Goal: Information Seeking & Learning: Learn about a topic

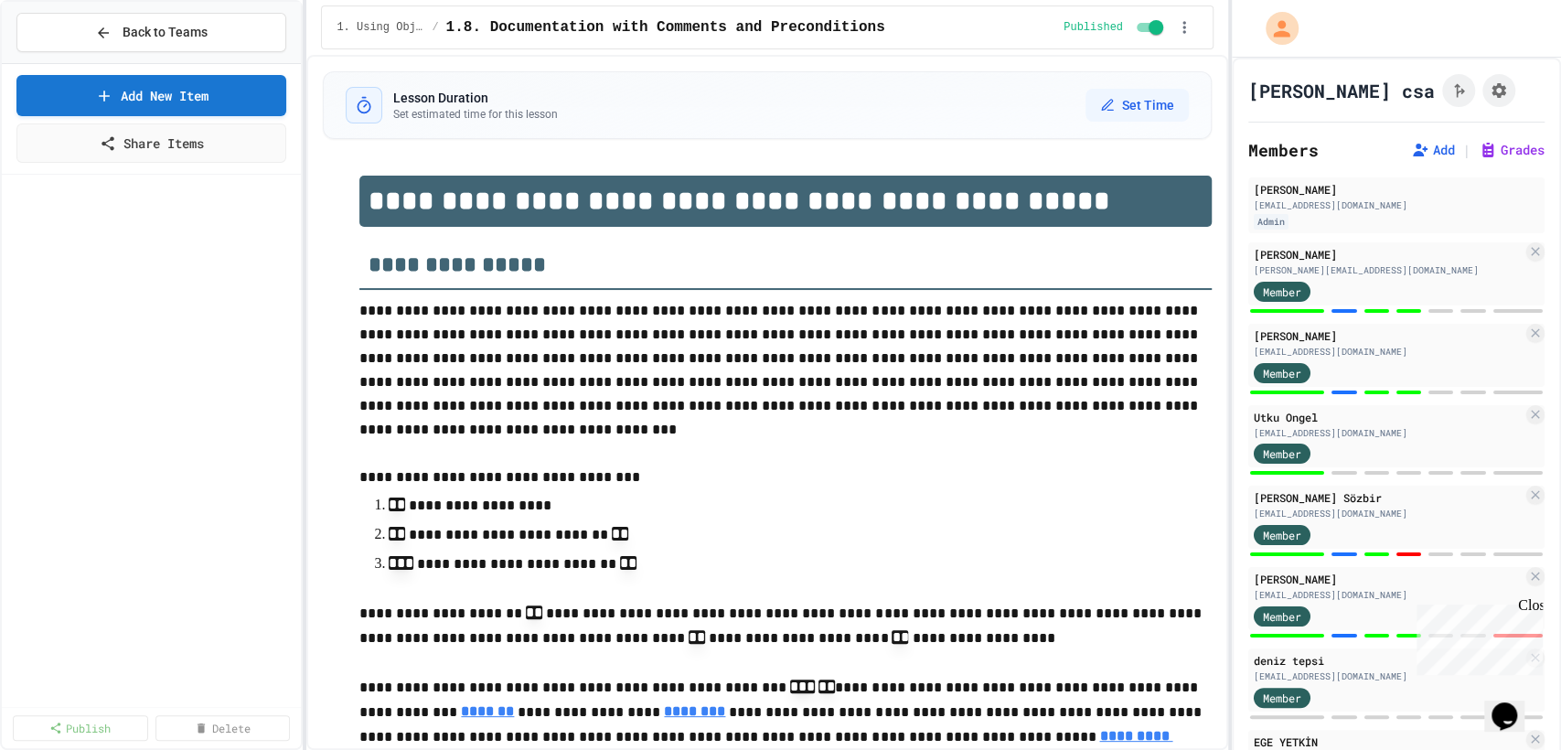
scroll to position [3719, 0]
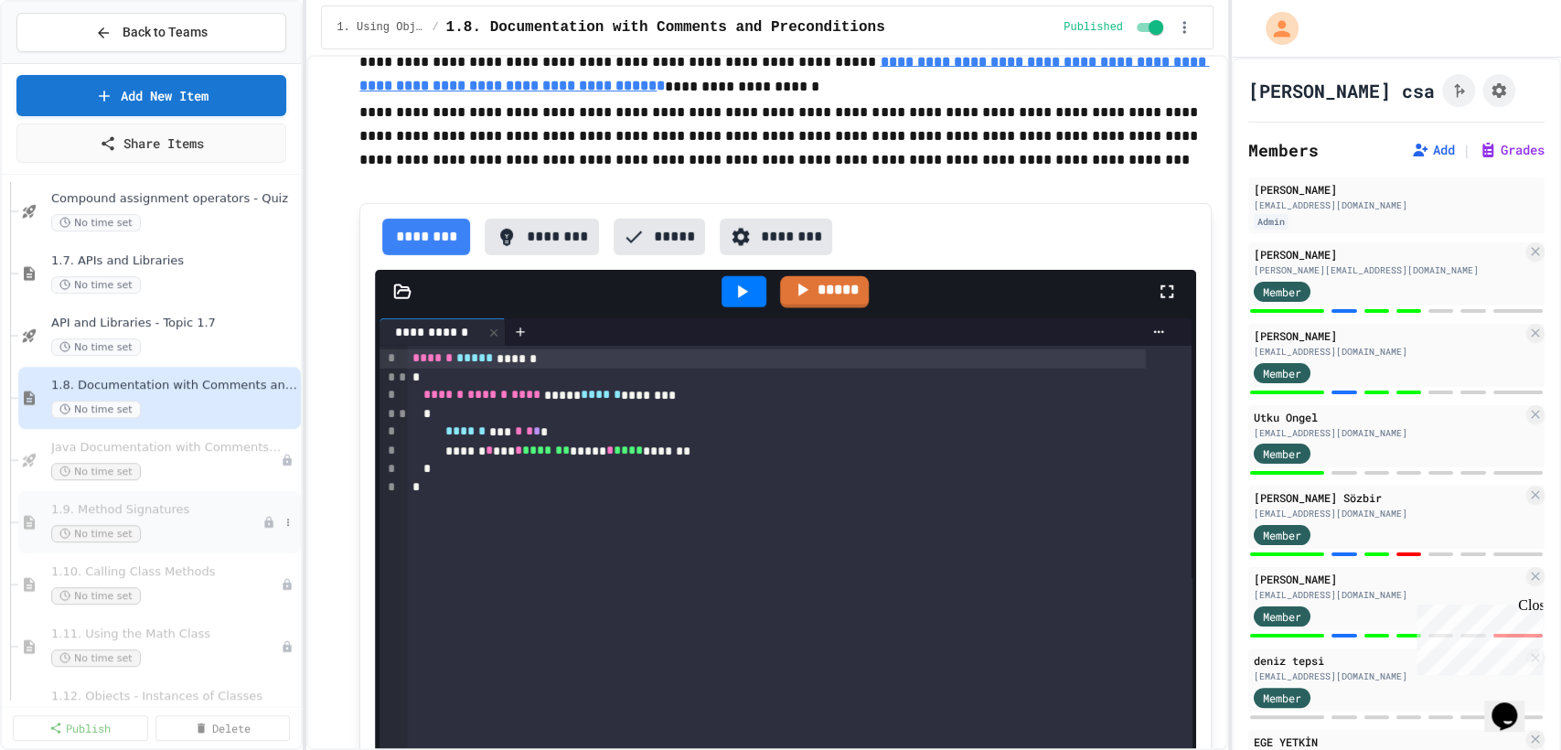
click at [189, 504] on span "1.9. Method Signatures" at bounding box center [156, 510] width 211 height 16
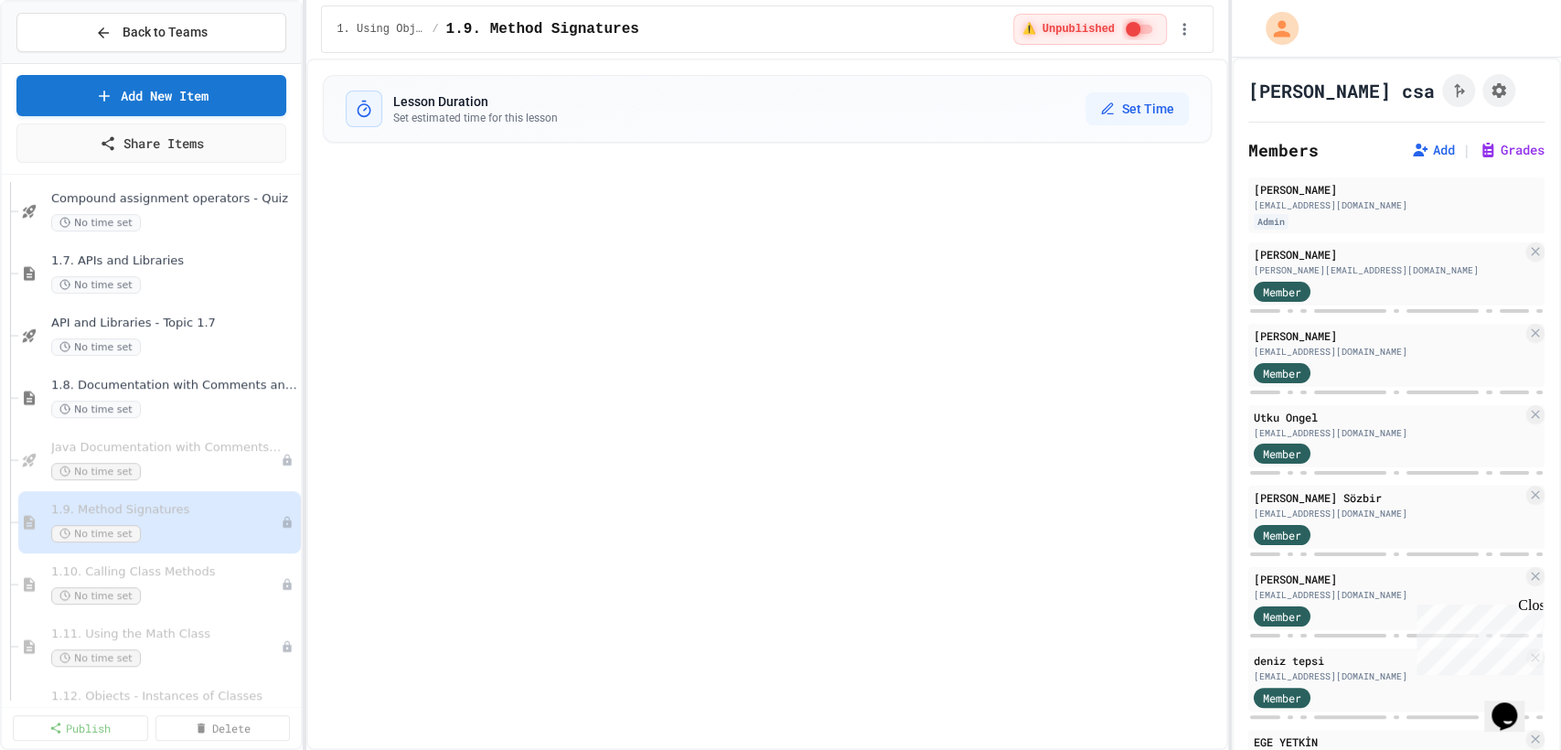
select select "***"
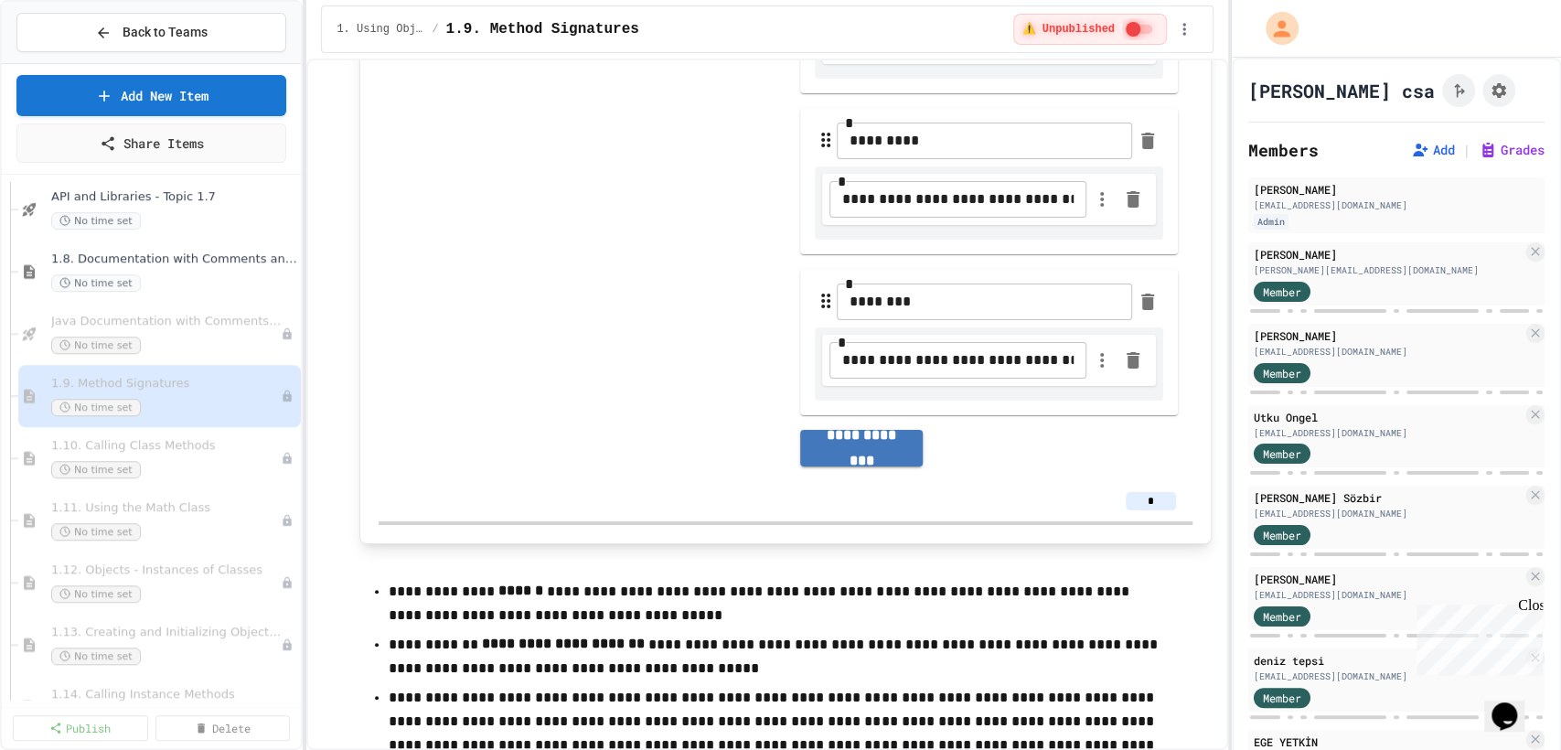
scroll to position [13071, 0]
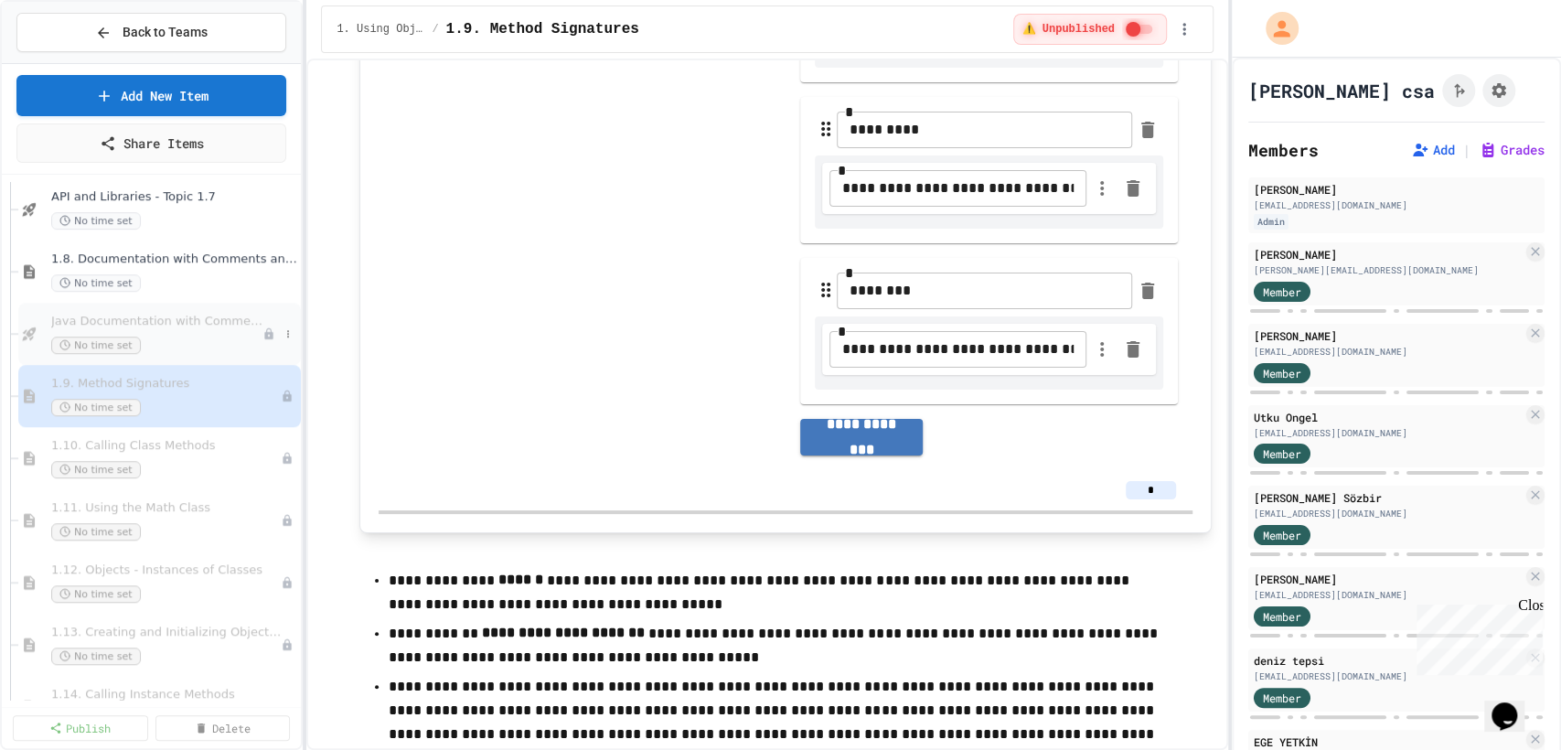
click at [168, 316] on span "Java Documentation with Comments - Topic 1.8" at bounding box center [156, 322] width 211 height 16
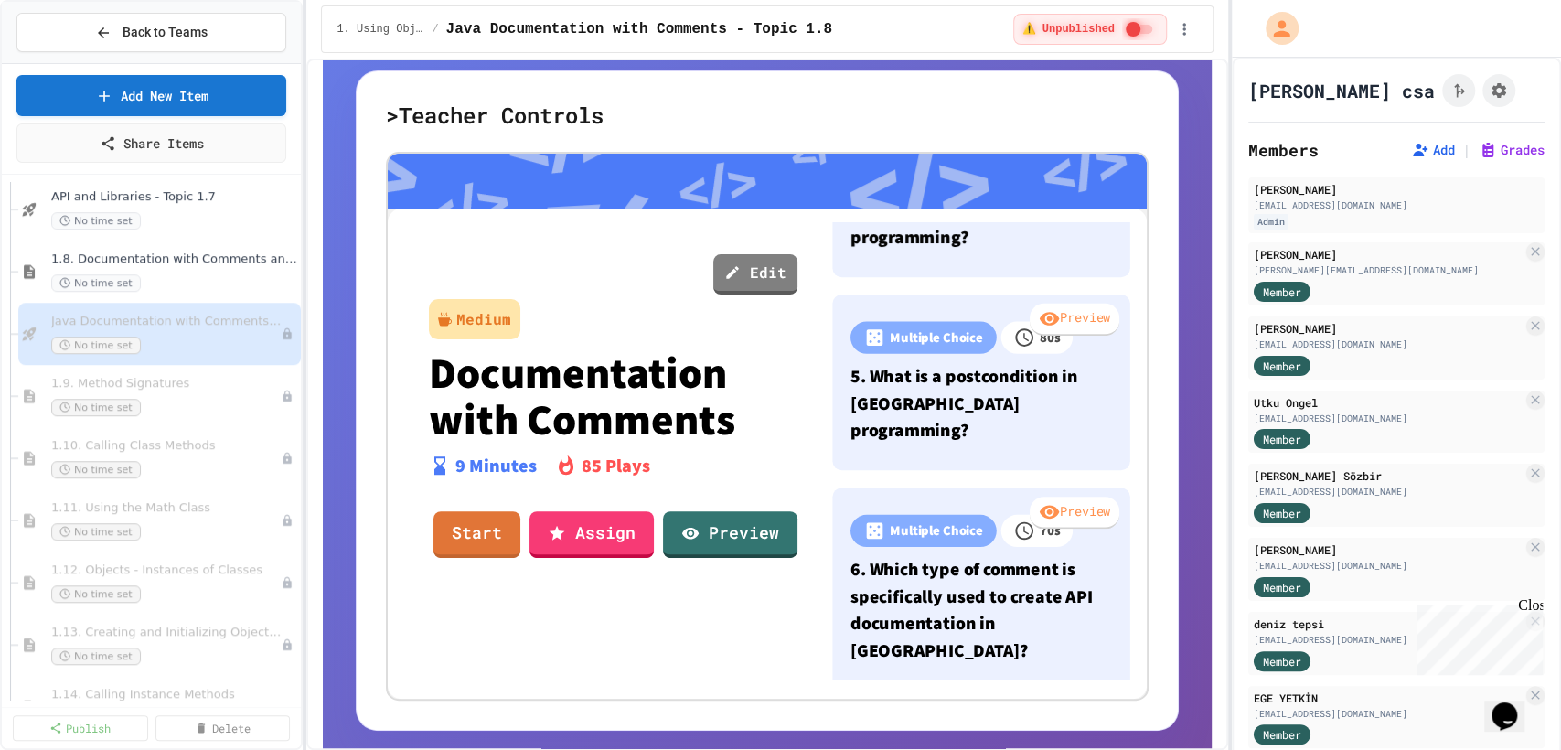
scroll to position [659, 0]
click at [993, 474] on div "Preview Multiple Choice 60 s 1. What is the primary purpose of comments in Java…" at bounding box center [981, 450] width 304 height 457
click at [958, 470] on div "Preview Multiple Choice 60 s 1. What is the primary purpose of comments in Java…" at bounding box center [981, 450] width 304 height 457
click at [953, 473] on div "Preview Multiple Choice 60 s 1. What is the primary purpose of comments in Java…" at bounding box center [981, 450] width 304 height 457
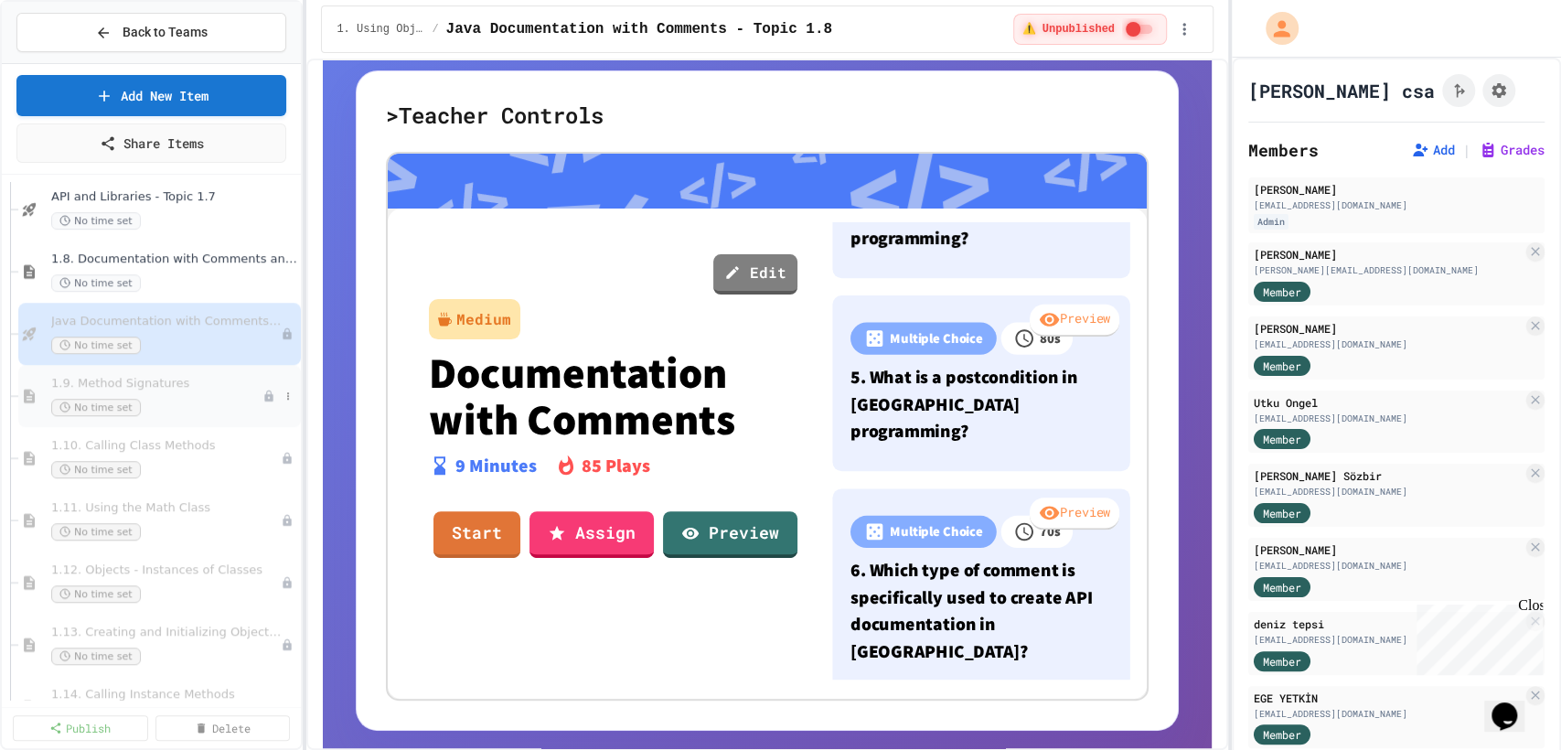
click at [164, 407] on div "No time set" at bounding box center [156, 407] width 211 height 17
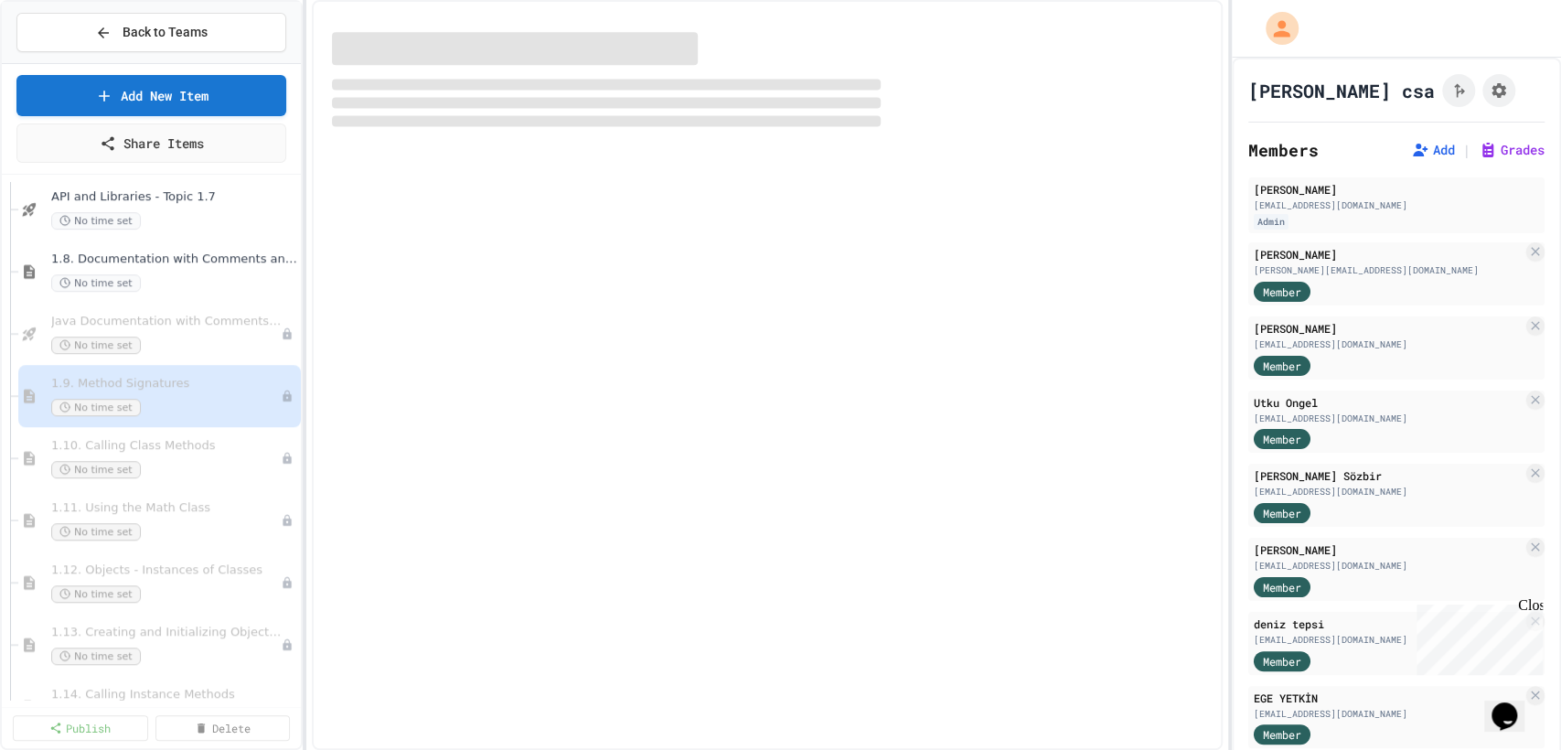
select select "***"
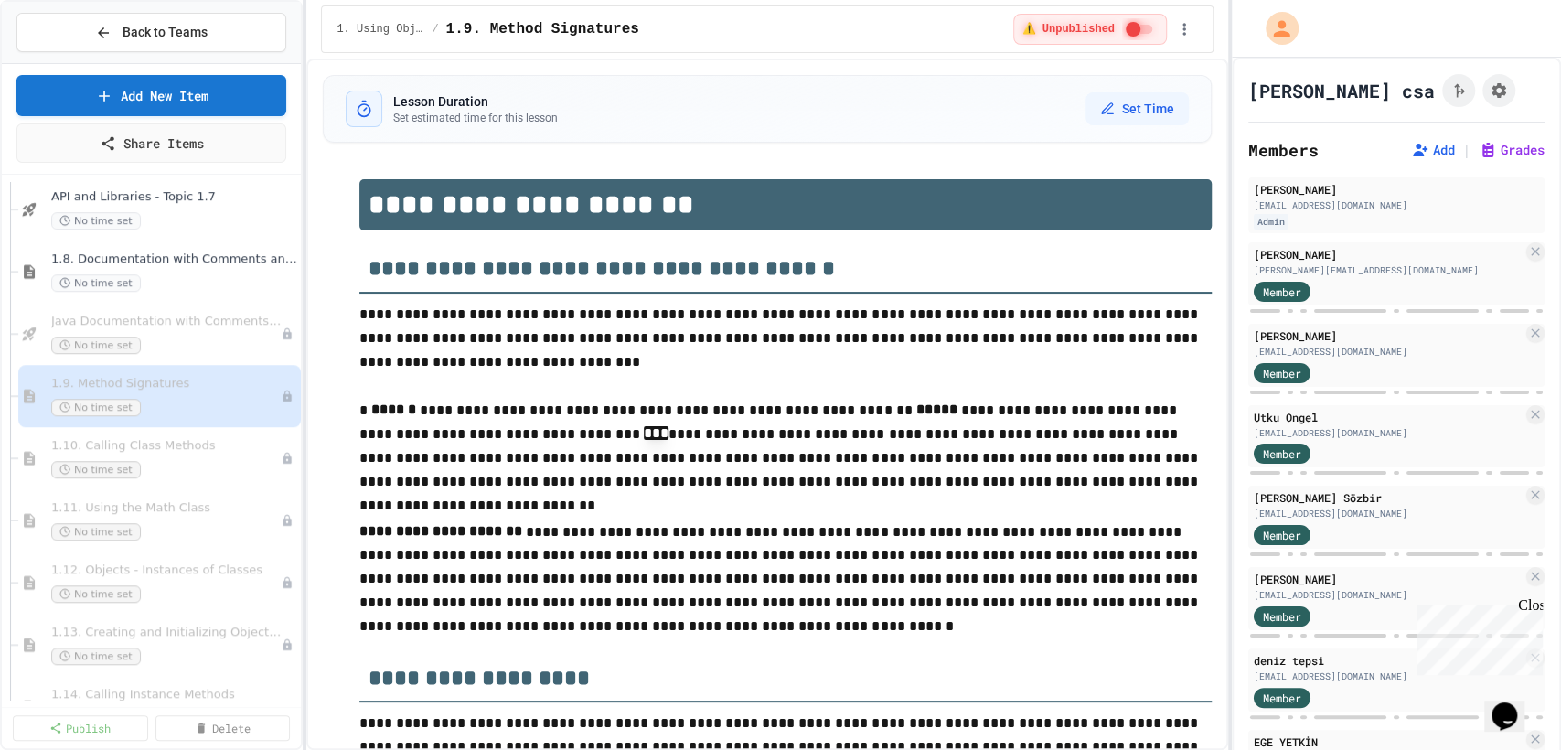
scroll to position [1677, 0]
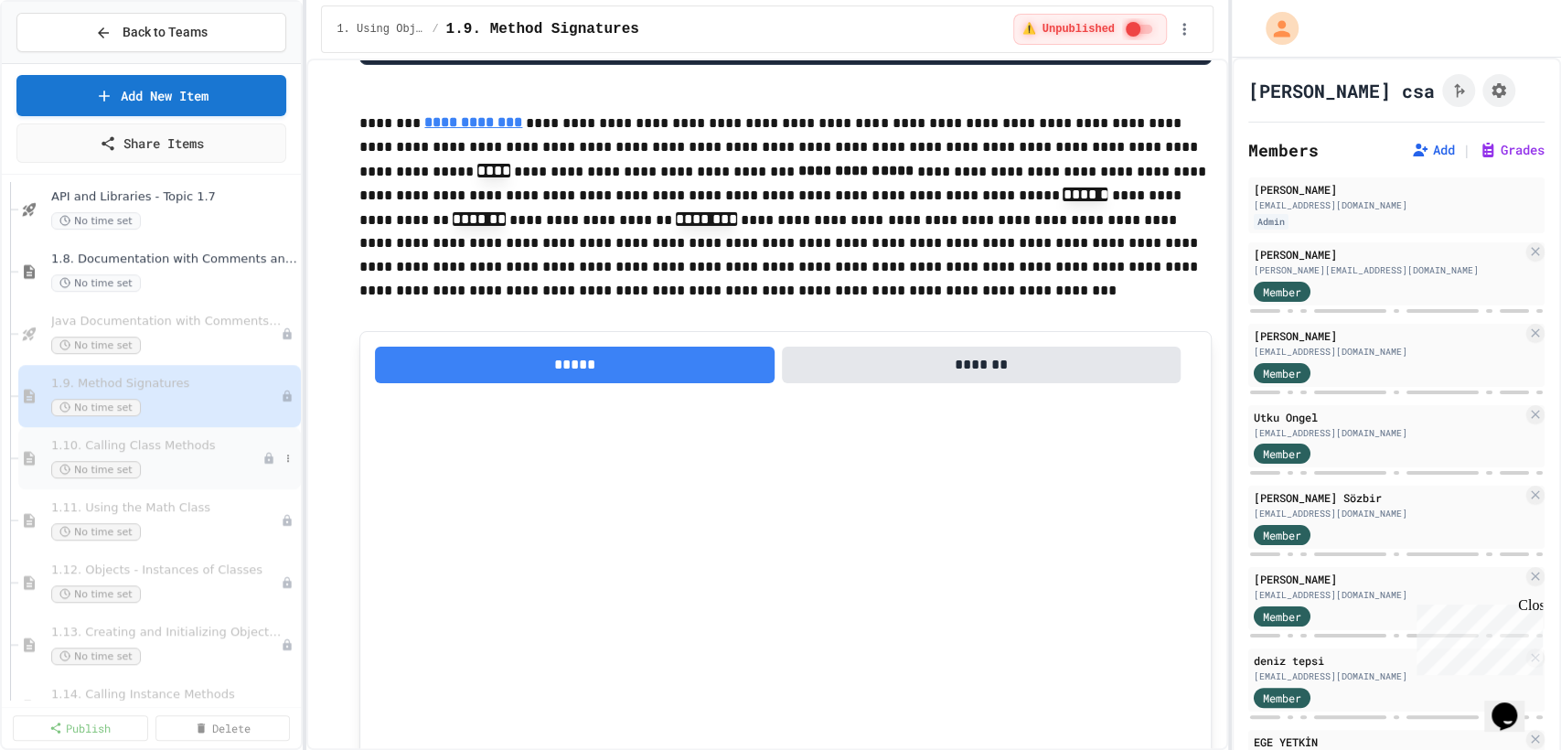
click at [184, 473] on div "No time set" at bounding box center [156, 469] width 211 height 17
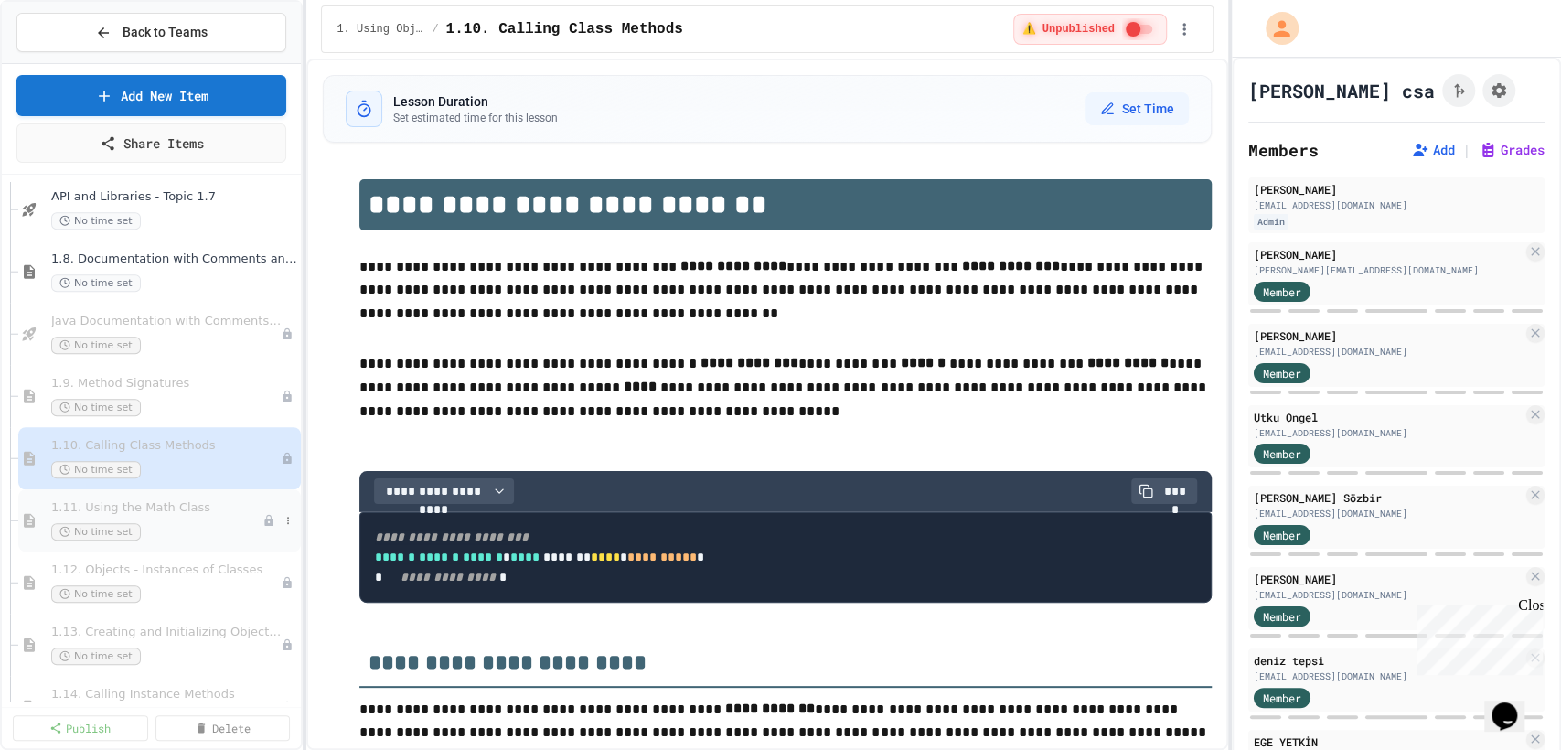
scroll to position [1422, 0]
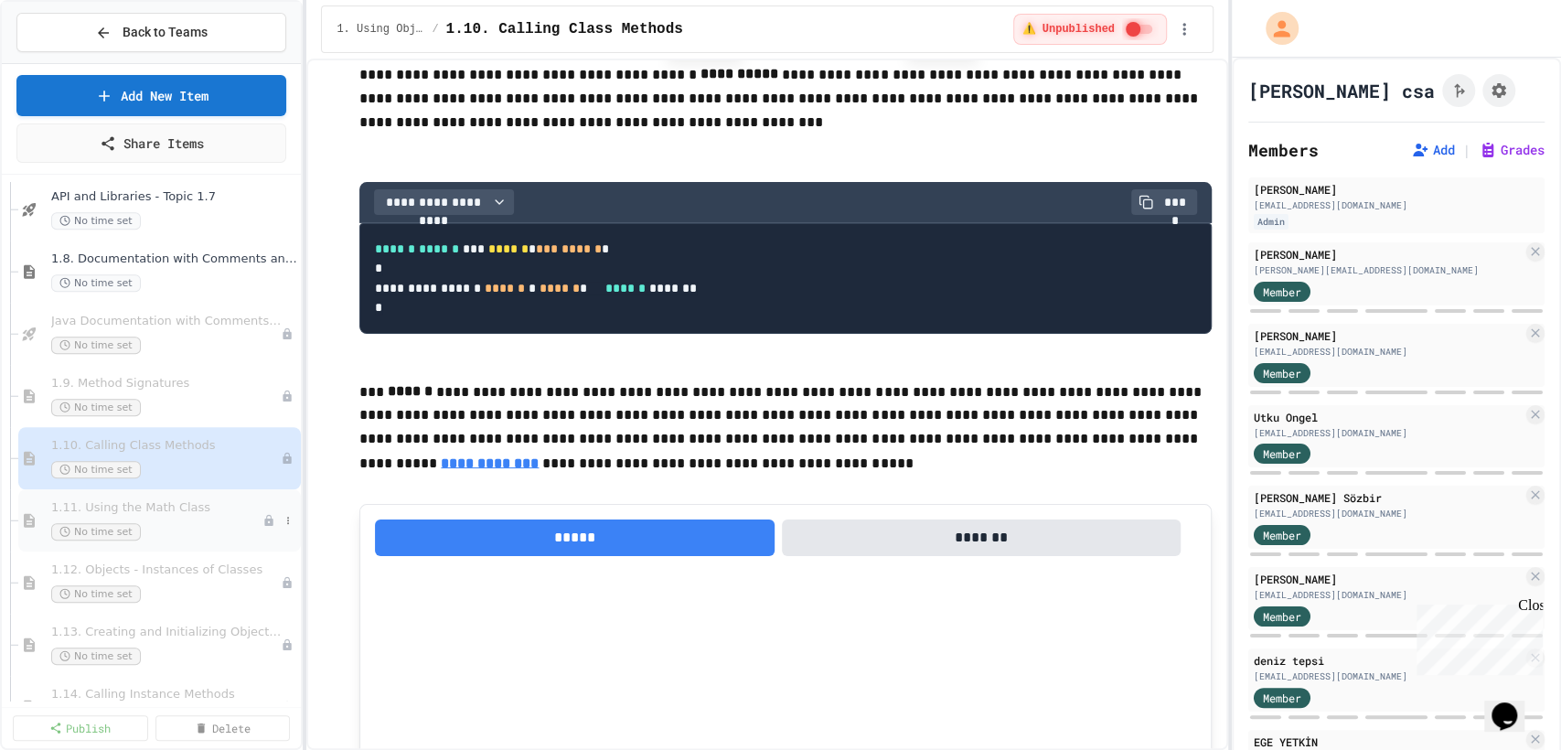
click at [187, 513] on span "1.11. Using the Math Class" at bounding box center [156, 508] width 211 height 16
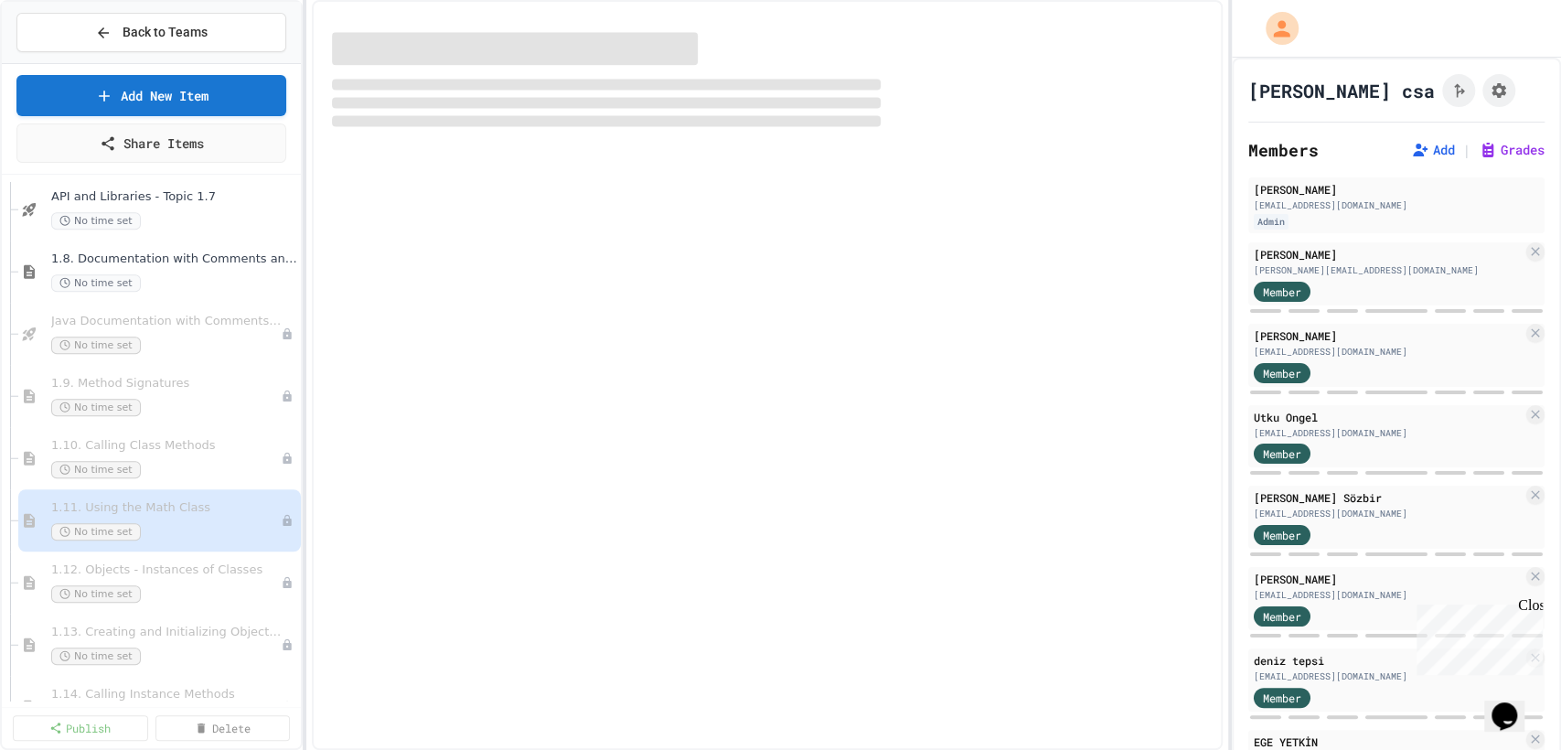
select select "***"
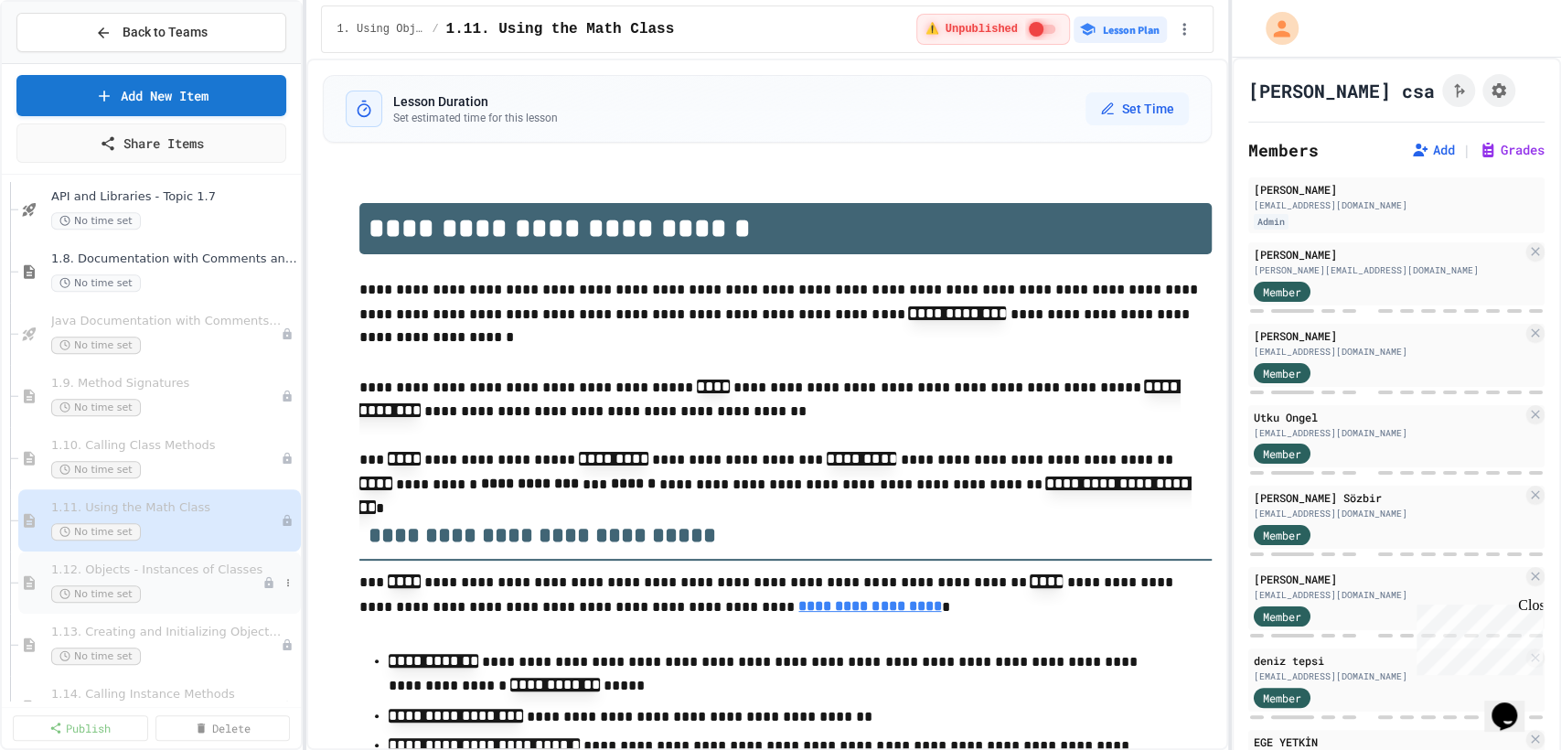
click at [190, 586] on div "No time set" at bounding box center [156, 593] width 211 height 17
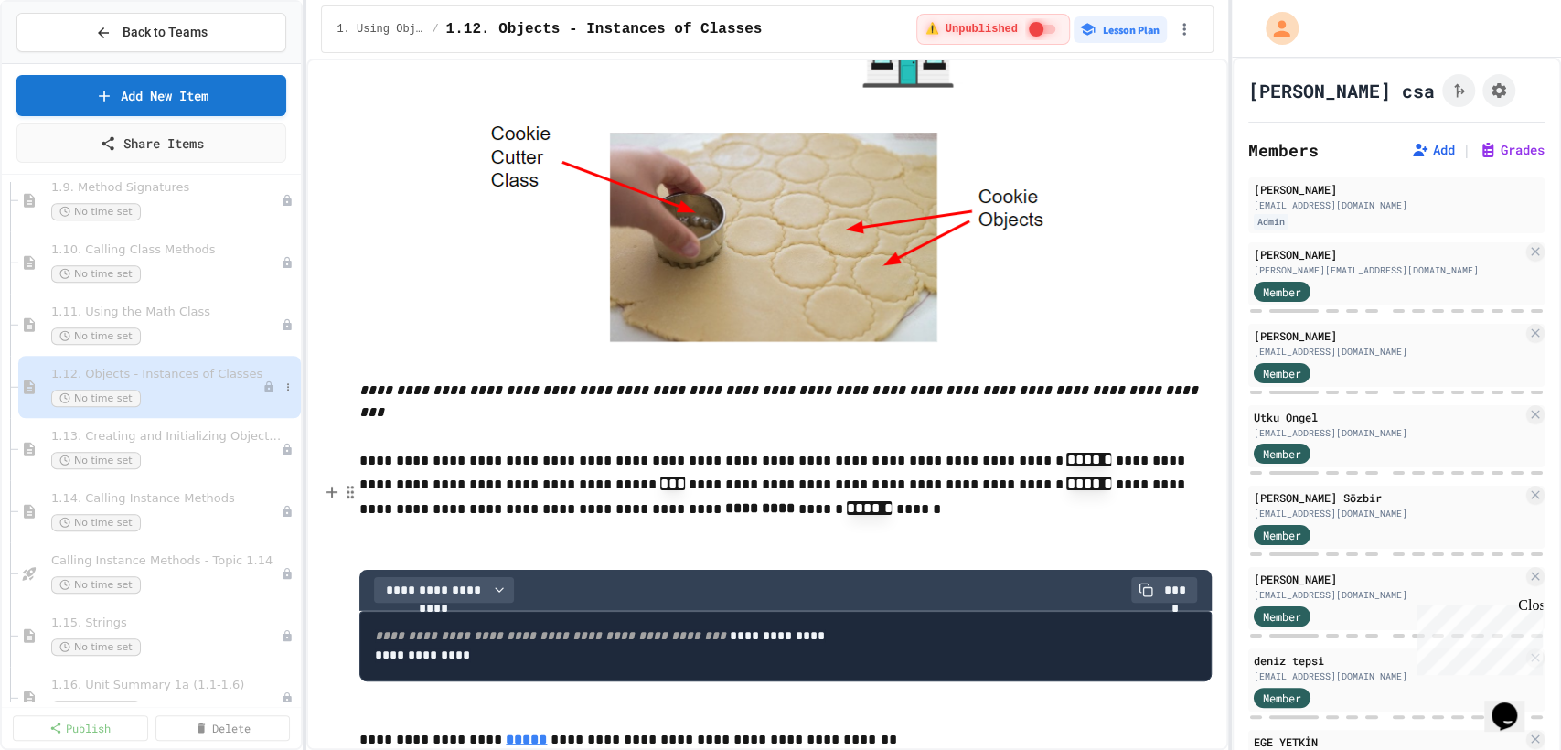
scroll to position [1046, 0]
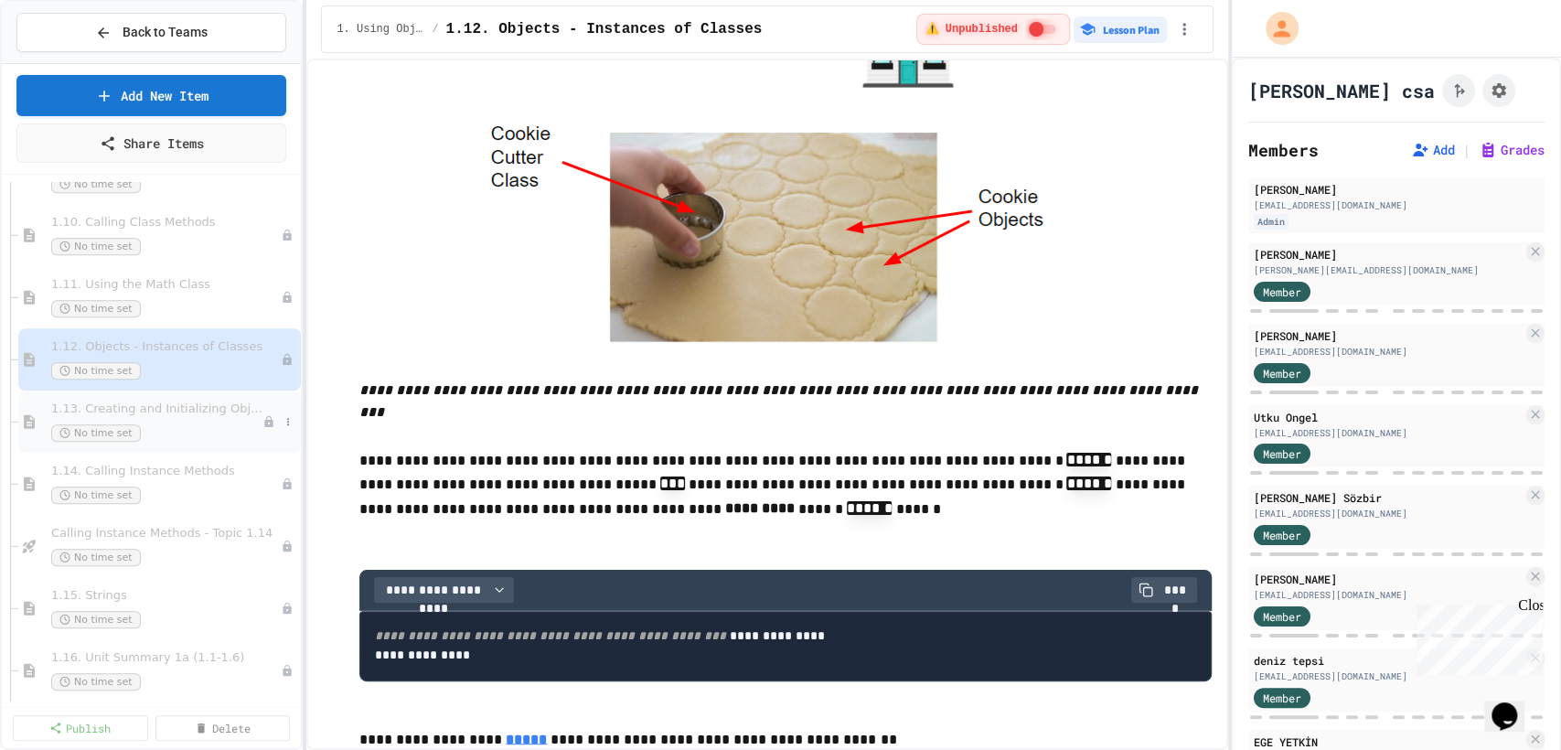
click at [205, 429] on div "No time set" at bounding box center [156, 432] width 211 height 17
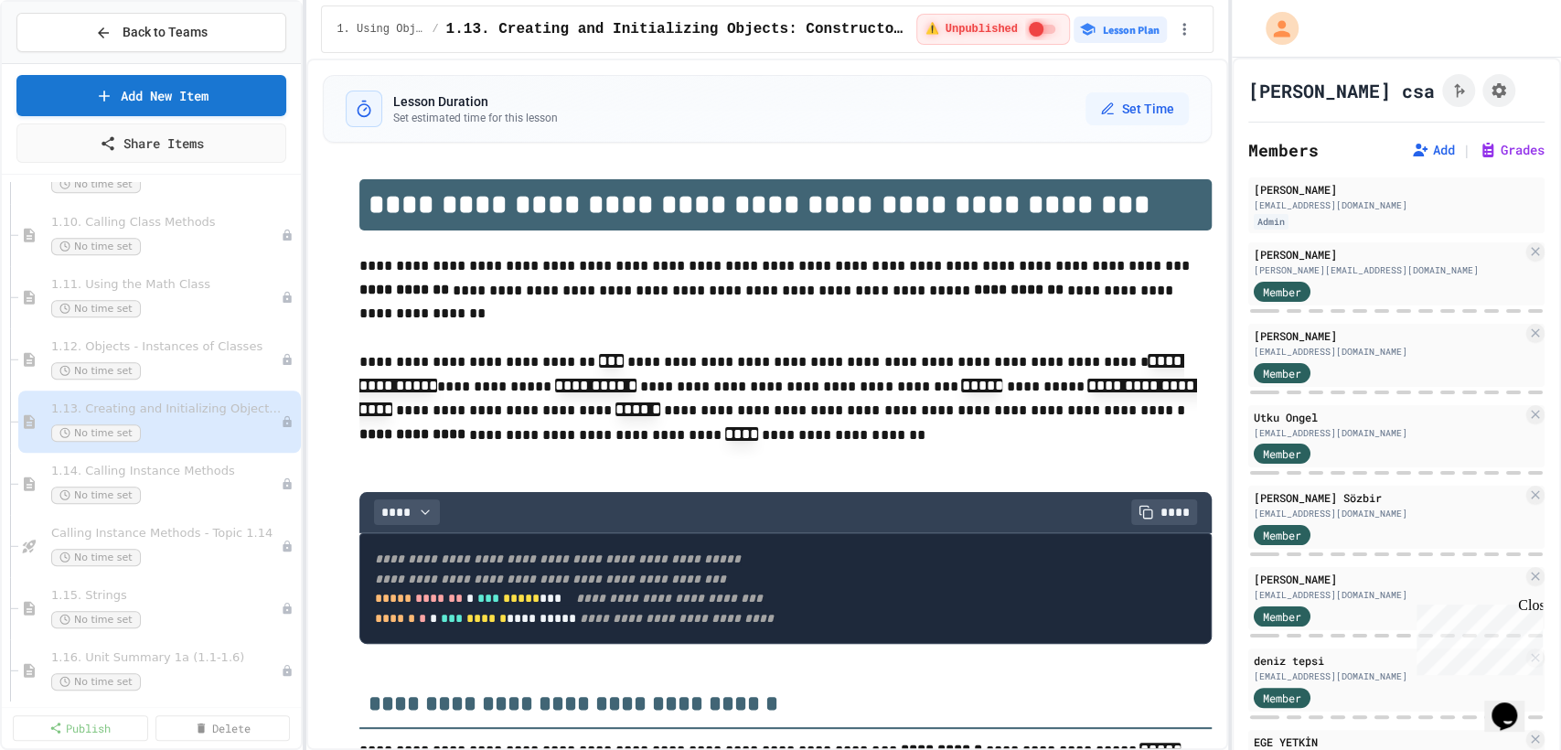
click at [198, 491] on div "No time set" at bounding box center [166, 494] width 230 height 17
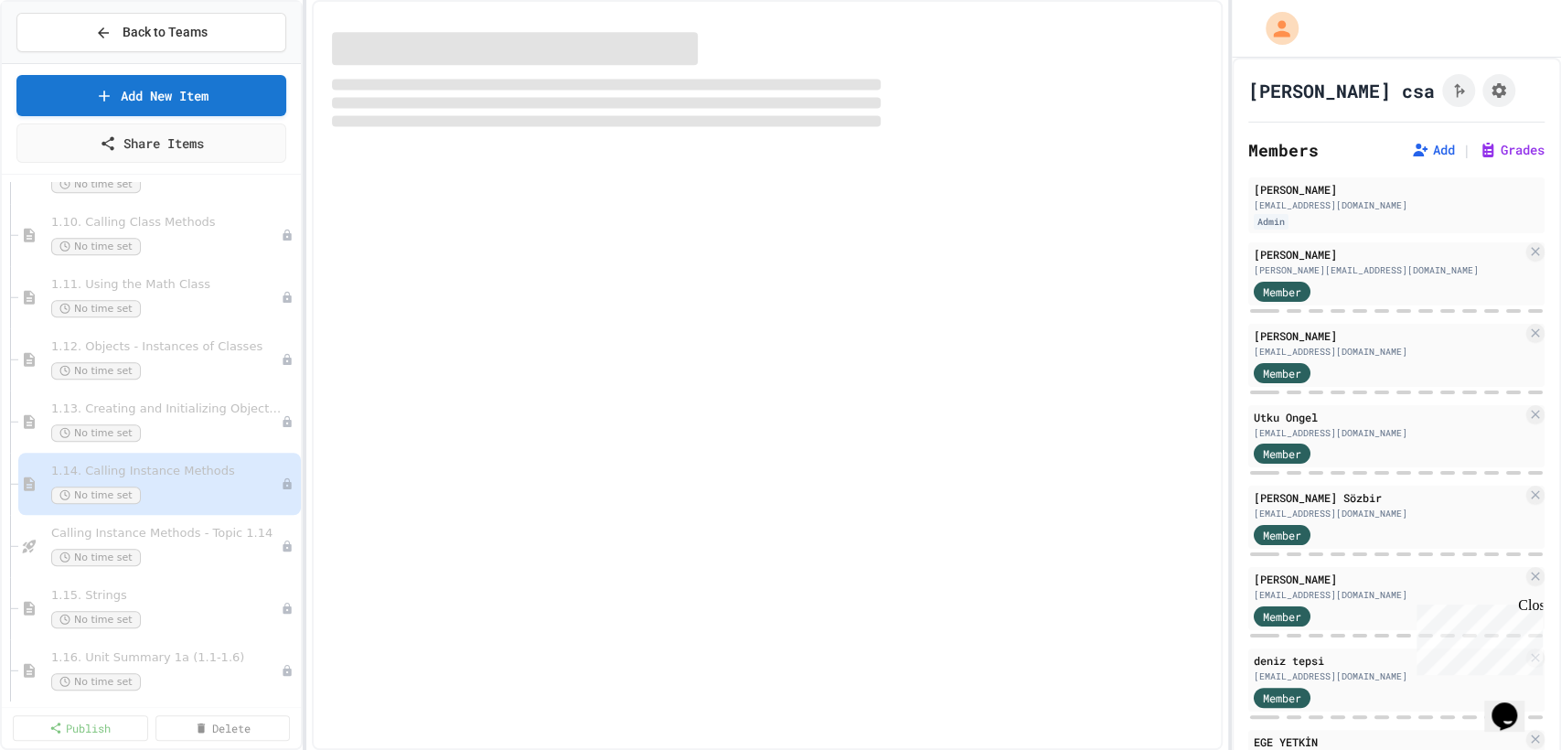
select select "***"
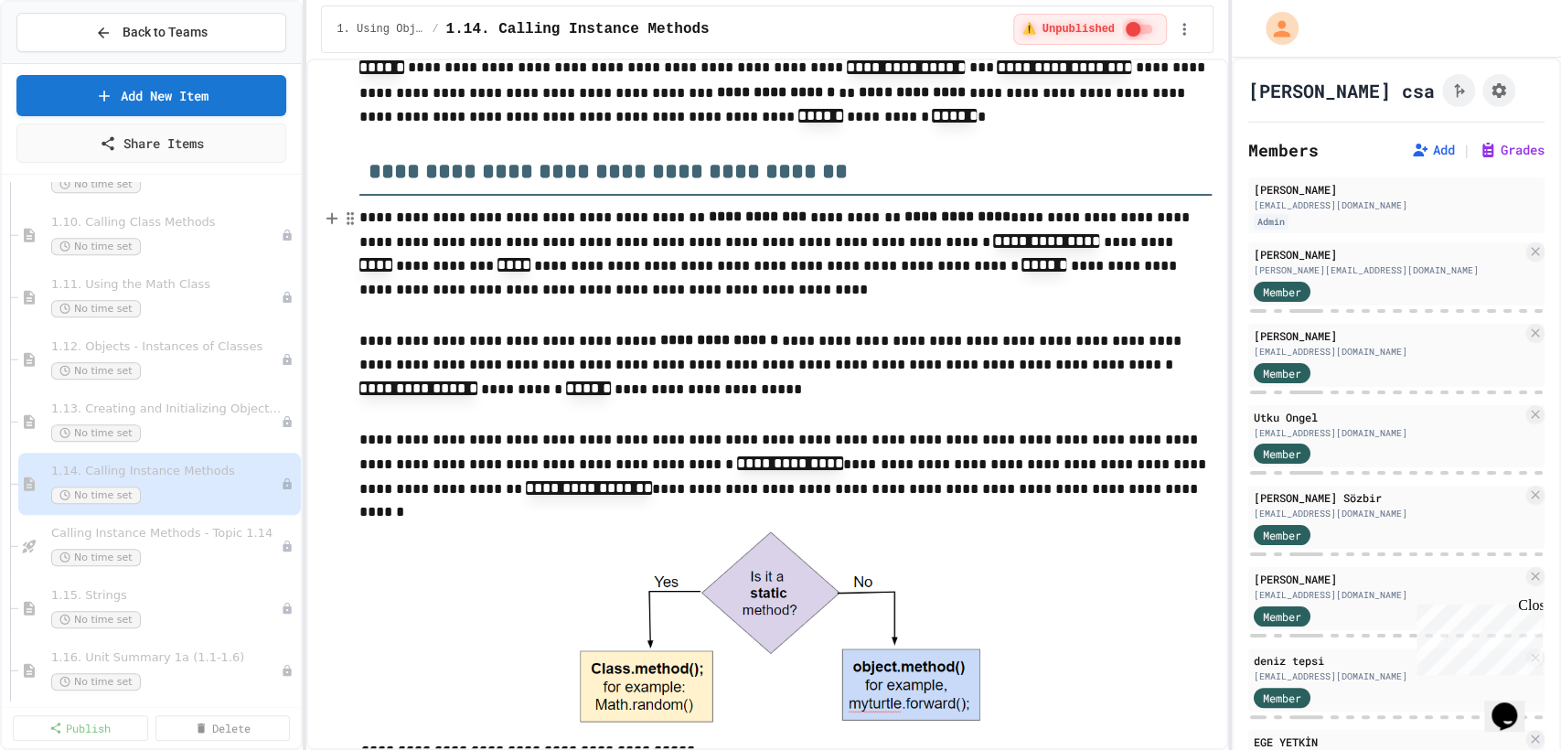
scroll to position [580, 0]
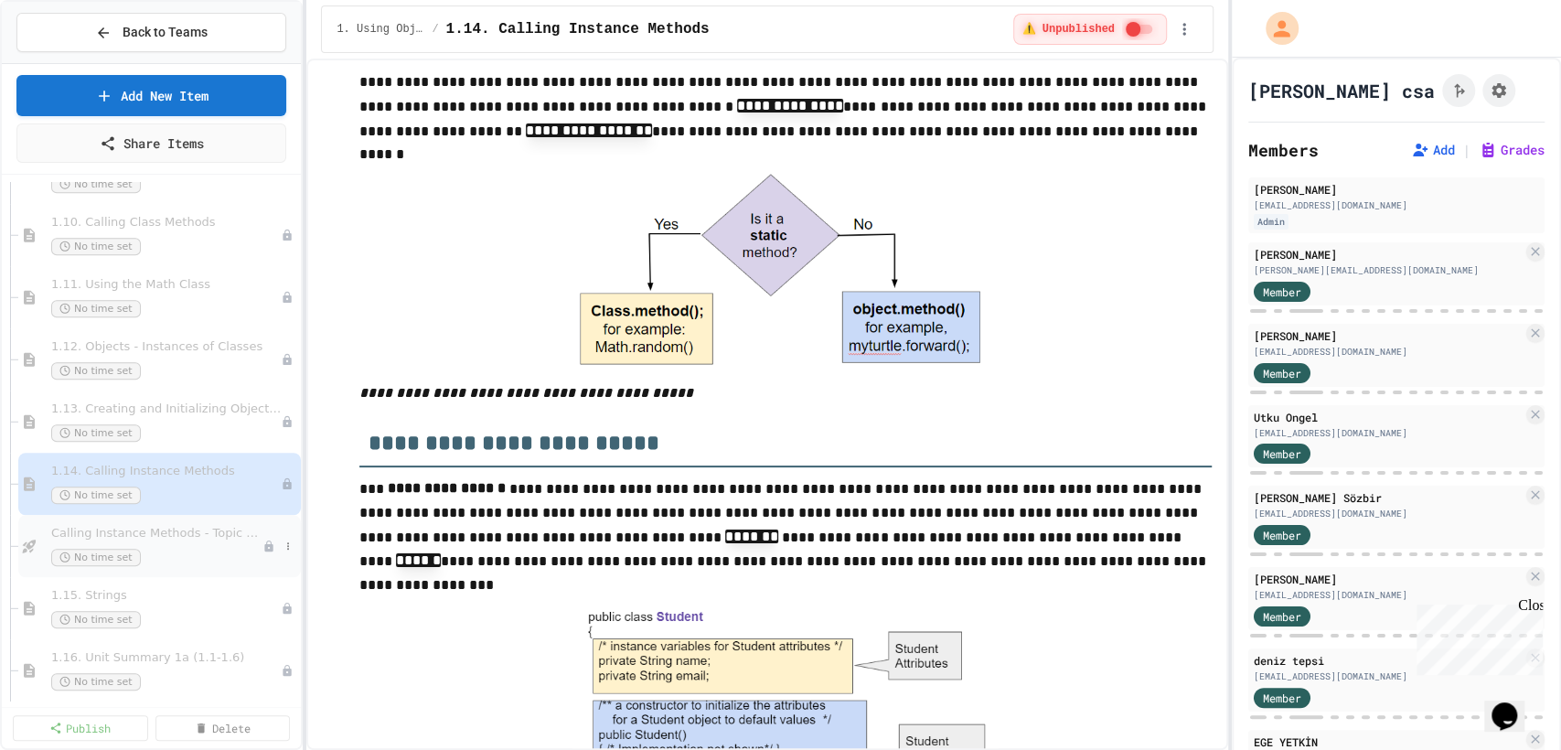
click at [204, 559] on div "No time set" at bounding box center [156, 557] width 211 height 17
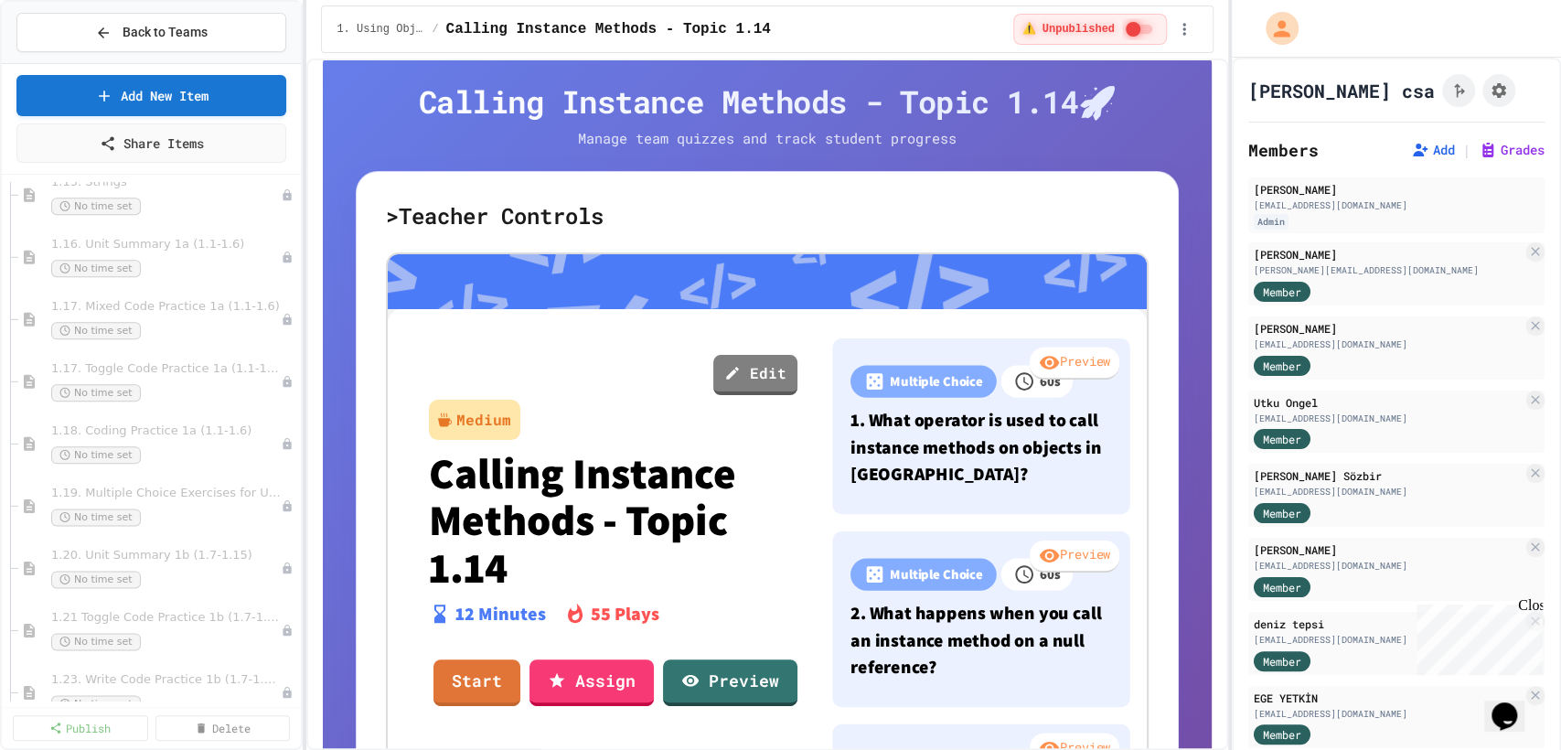
scroll to position [1485, 0]
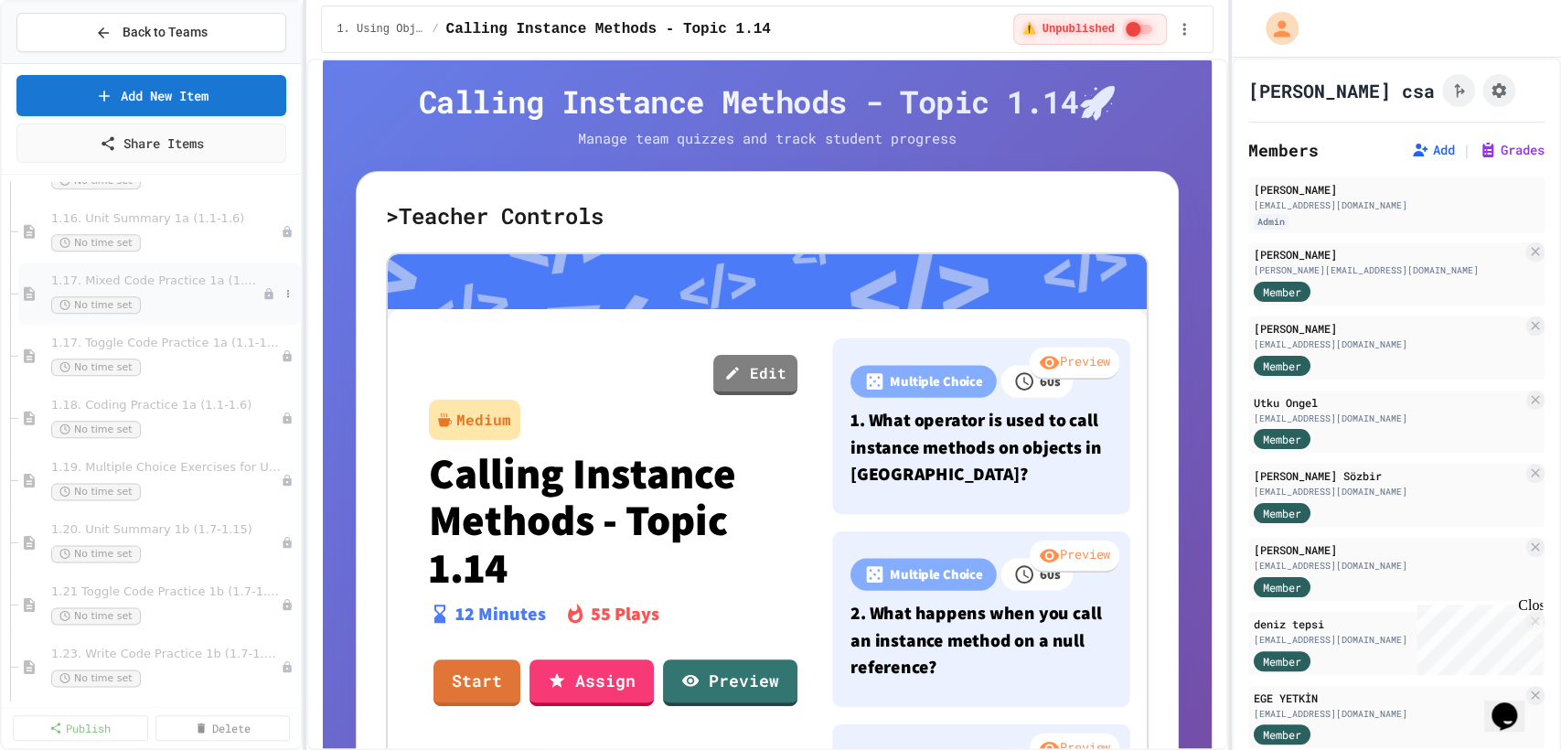
click at [220, 287] on div "1.17. Mixed Code Practice 1a (1.1-1.6) No time set" at bounding box center [156, 293] width 211 height 40
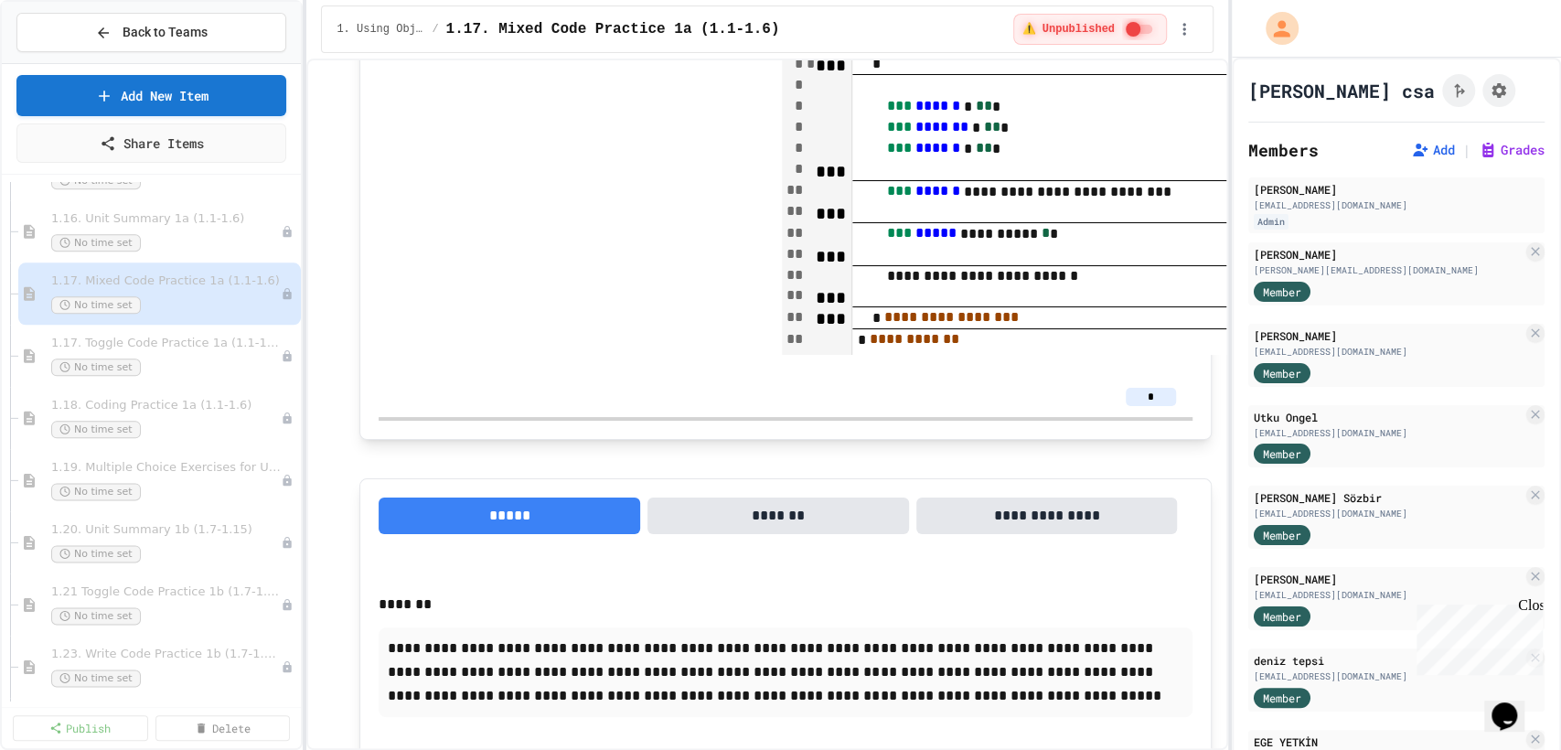
scroll to position [3929, 0]
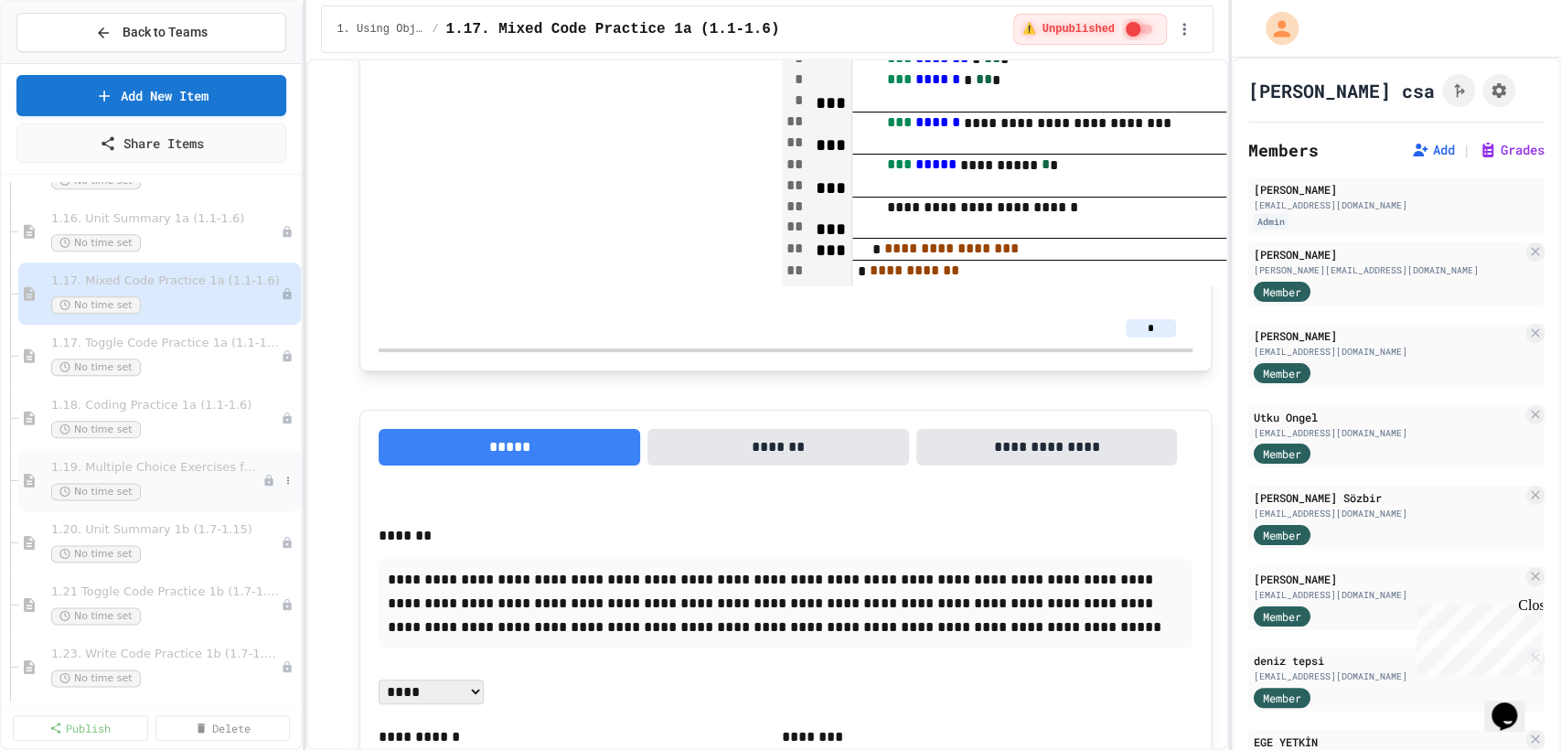
click at [205, 483] on div "No time set" at bounding box center [156, 491] width 211 height 17
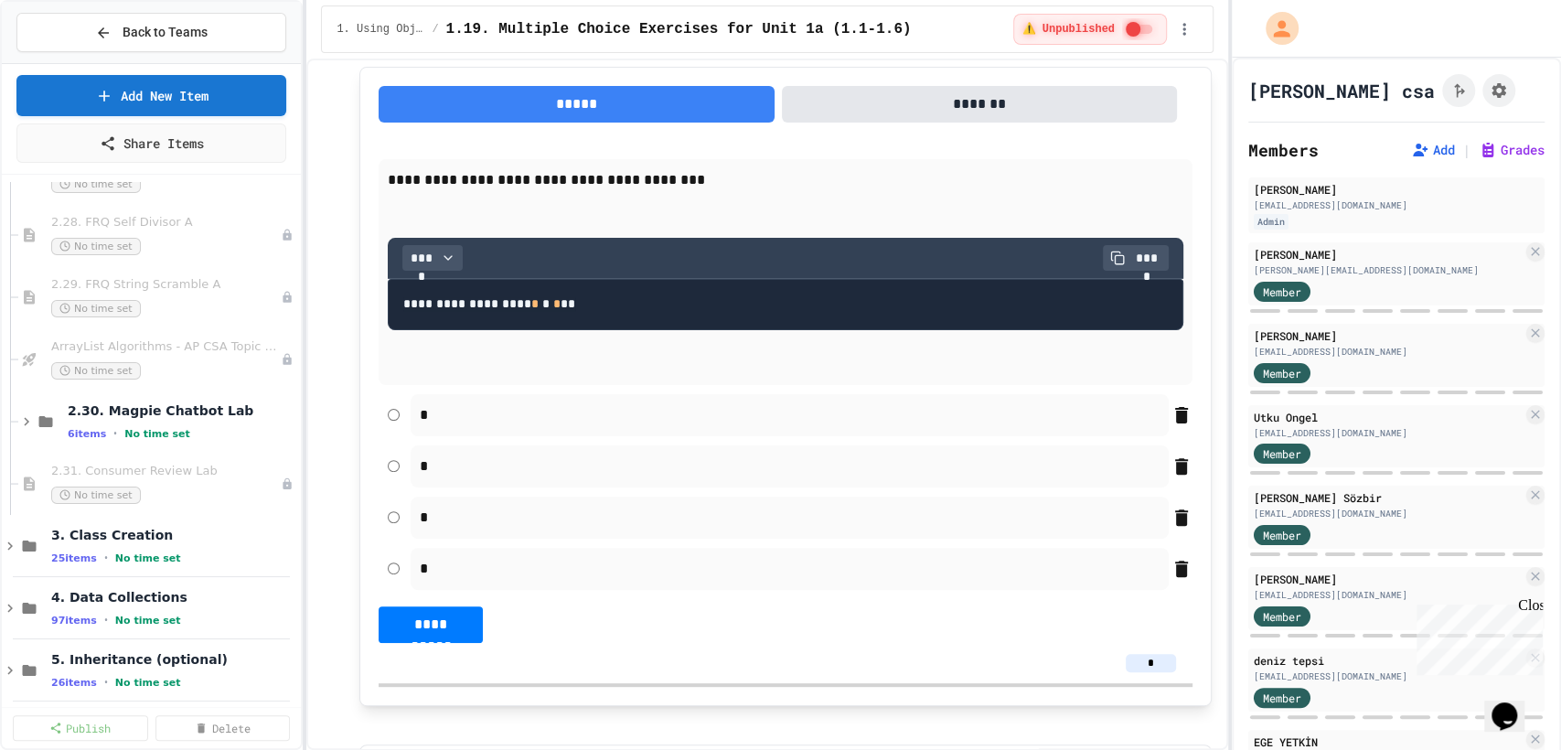
scroll to position [4654, 0]
click at [25, 417] on icon at bounding box center [26, 421] width 5 height 8
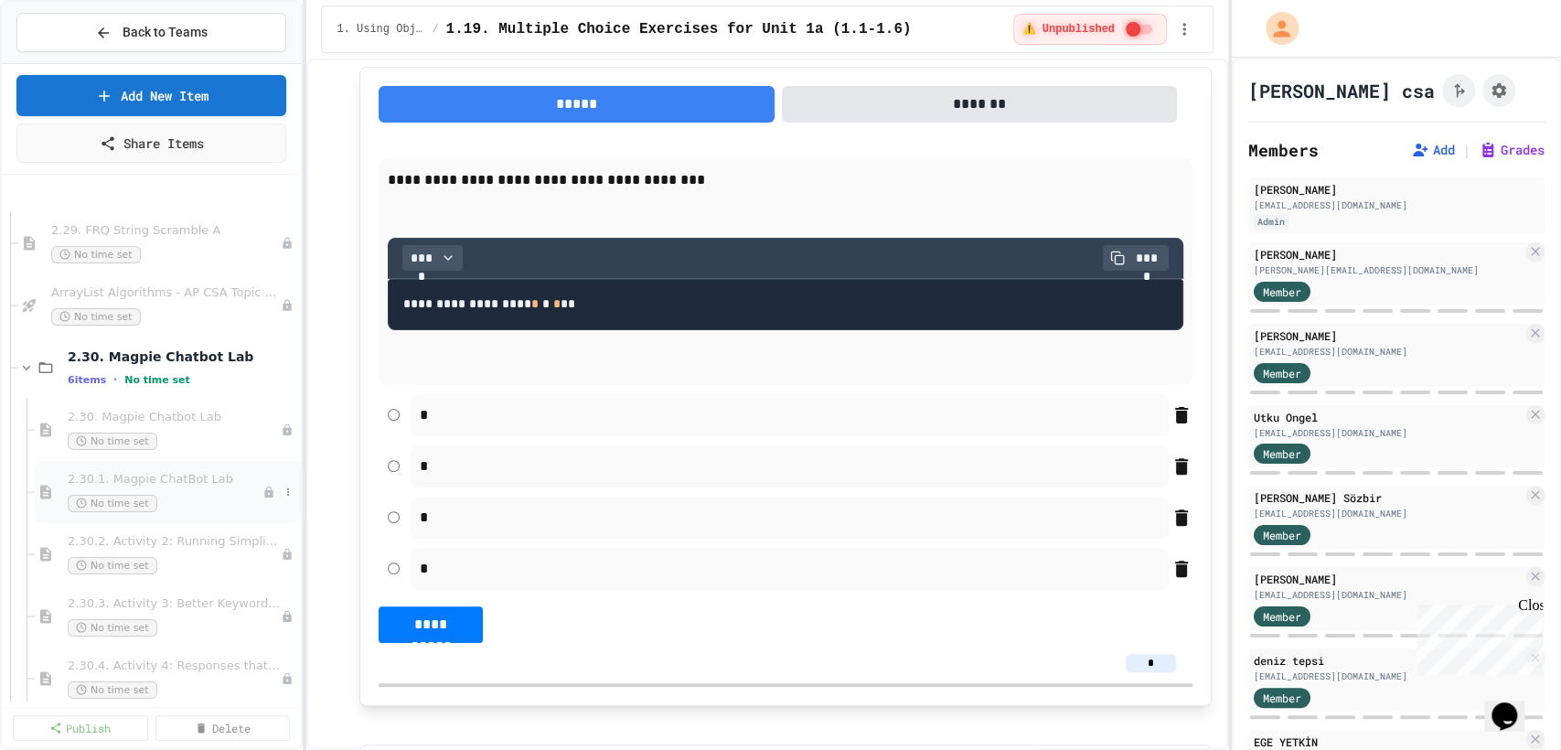
scroll to position [4705, 0]
click at [30, 366] on icon at bounding box center [26, 369] width 16 height 16
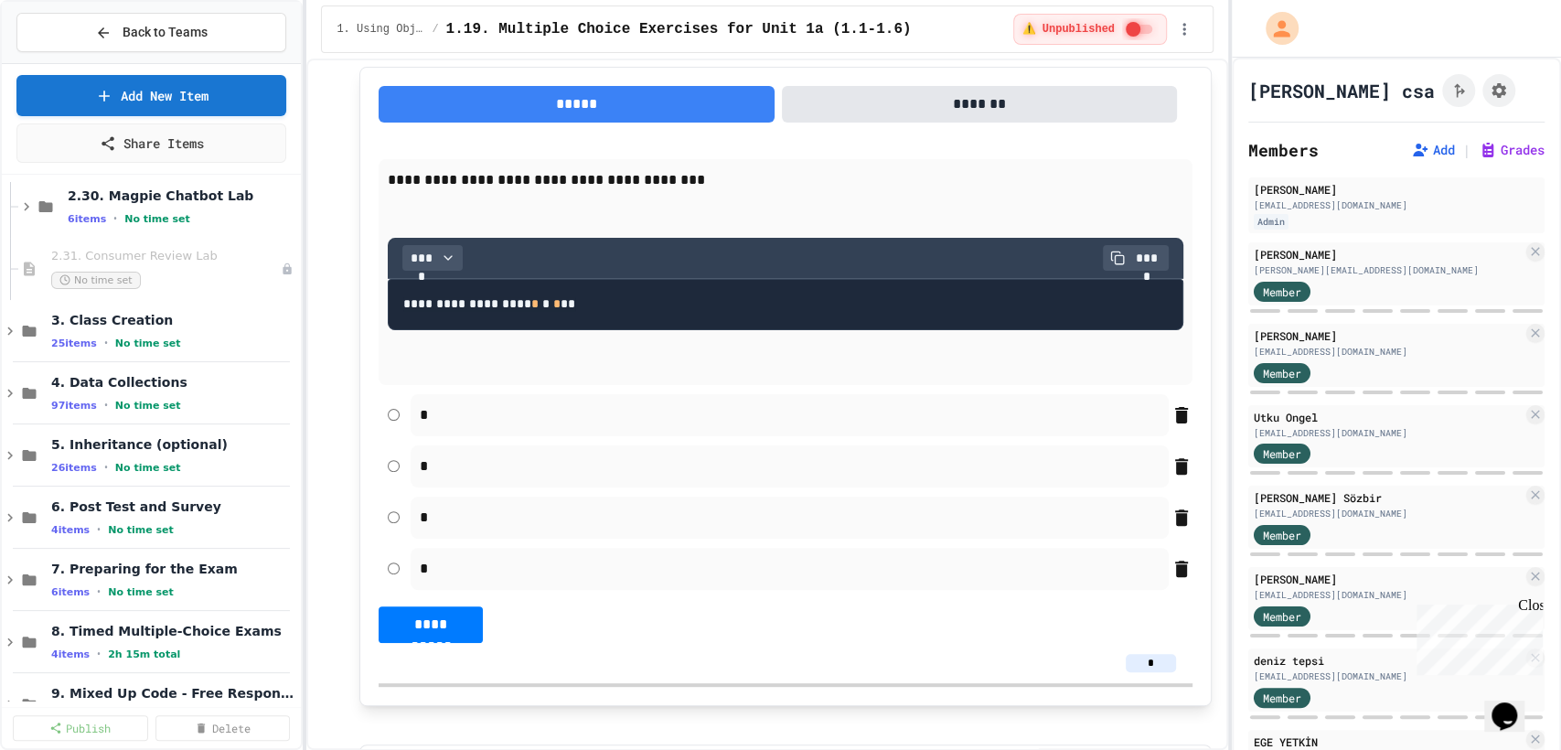
scroll to position [4869, 0]
click at [7, 331] on icon at bounding box center [9, 330] width 5 height 8
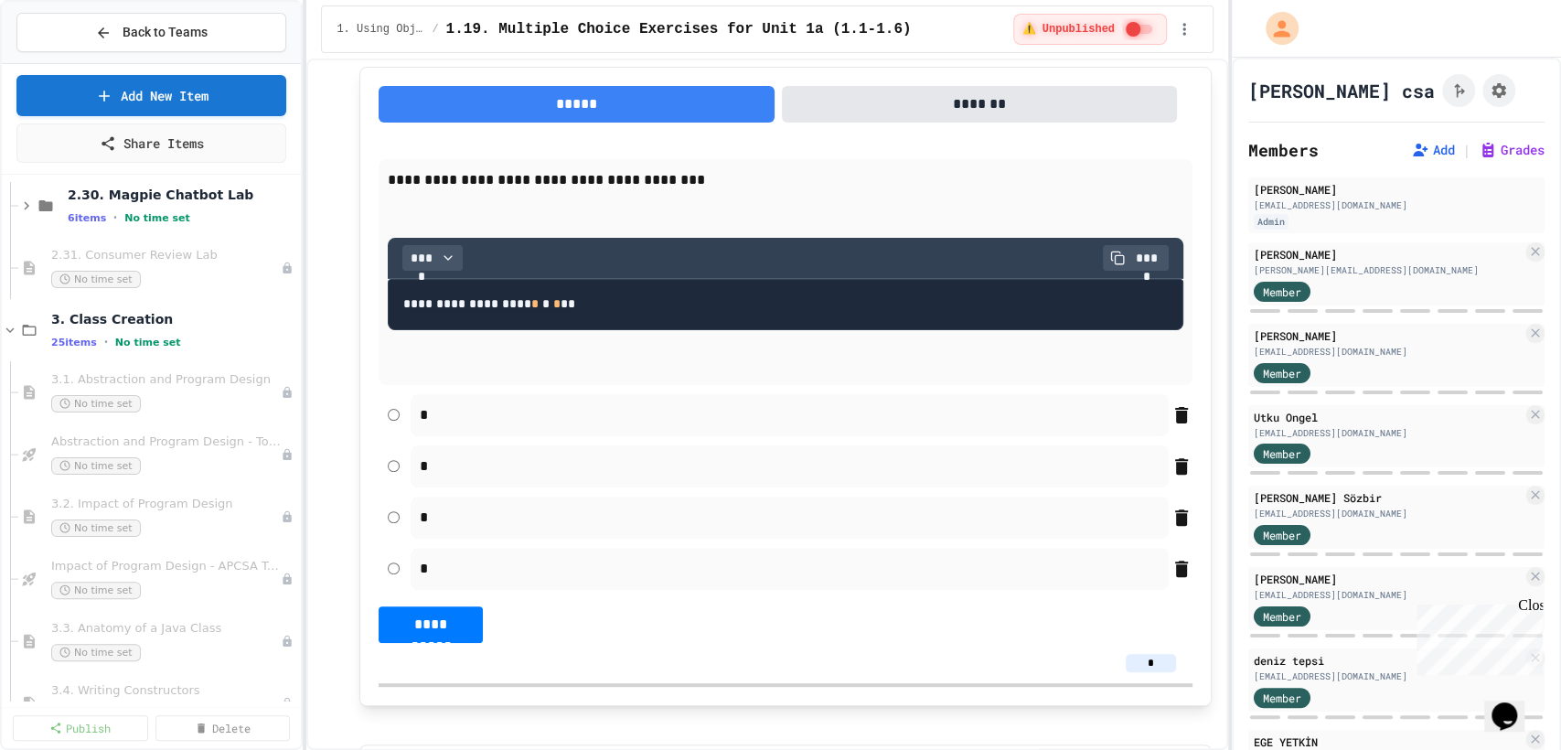
click at [7, 331] on icon at bounding box center [10, 330] width 16 height 16
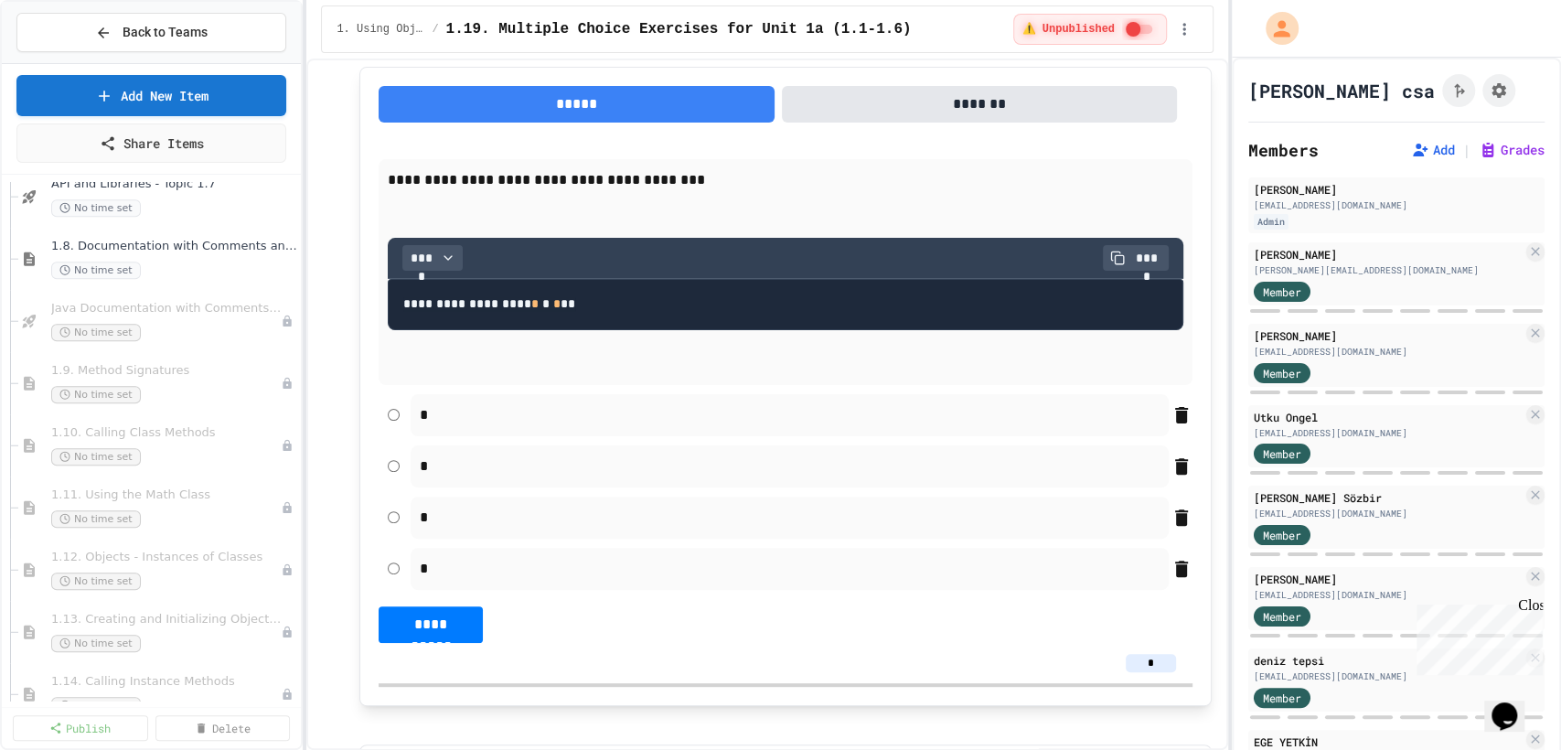
scroll to position [835, 0]
